Goal: Navigation & Orientation: Go to known website

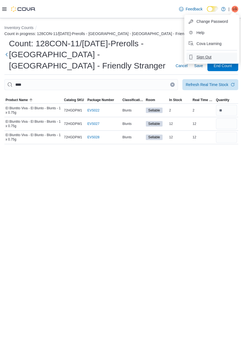
click at [210, 59] on span "Sign Out" at bounding box center [202, 56] width 15 height 5
